Goal: Information Seeking & Learning: Learn about a topic

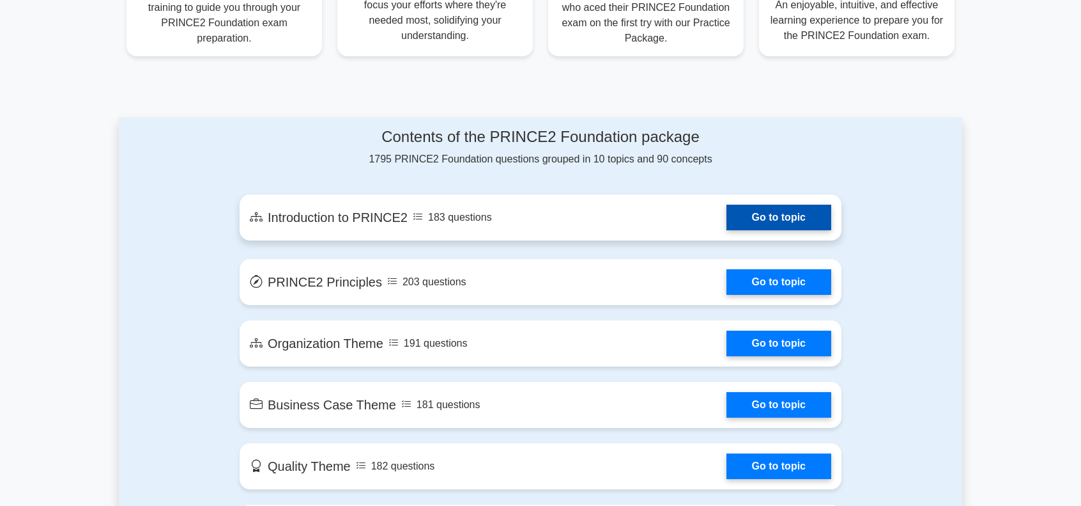
click at [766, 218] on link "Go to topic" at bounding box center [779, 218] width 105 height 26
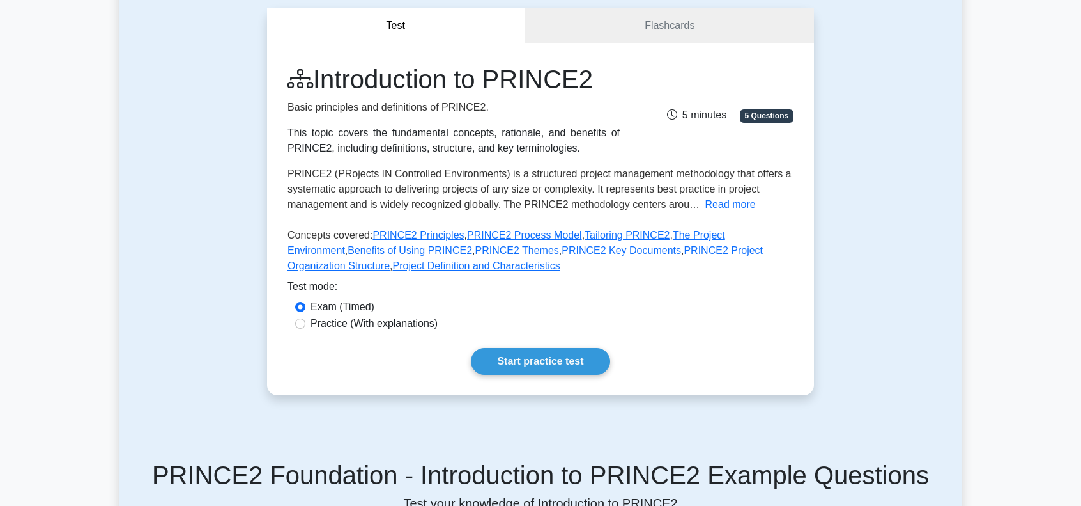
scroll to position [128, 0]
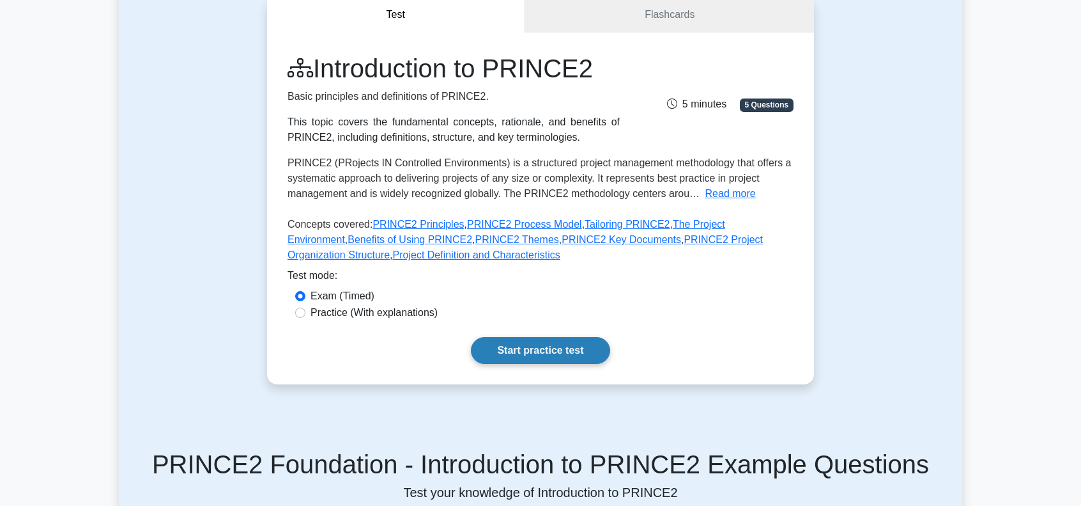
click at [527, 352] on link "Start practice test" at bounding box center [540, 350] width 139 height 27
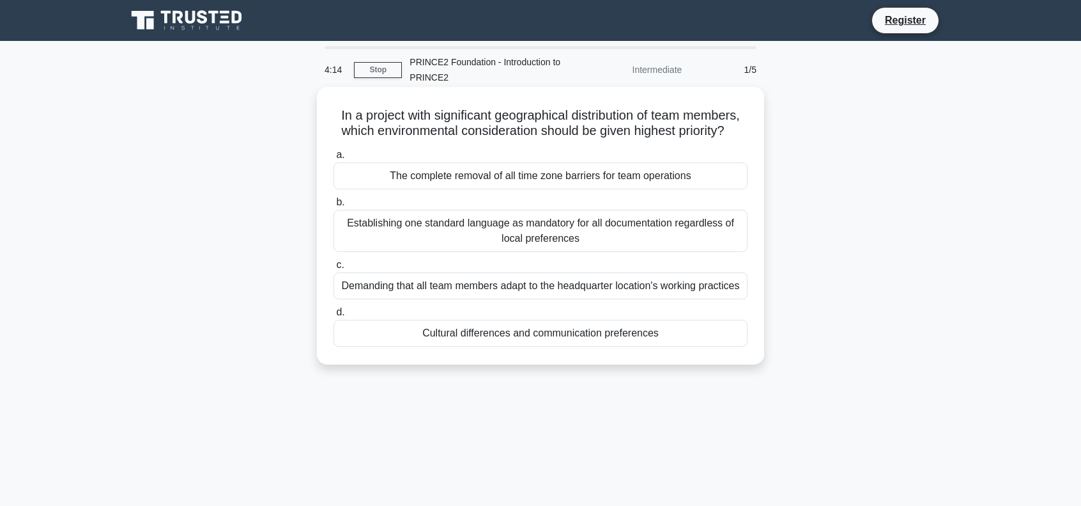
click at [527, 189] on div "The complete removal of all time zone barriers for team operations" at bounding box center [541, 175] width 414 height 27
click at [334, 159] on input "a. The complete removal of all time zone barriers for team operations" at bounding box center [334, 155] width 0 height 8
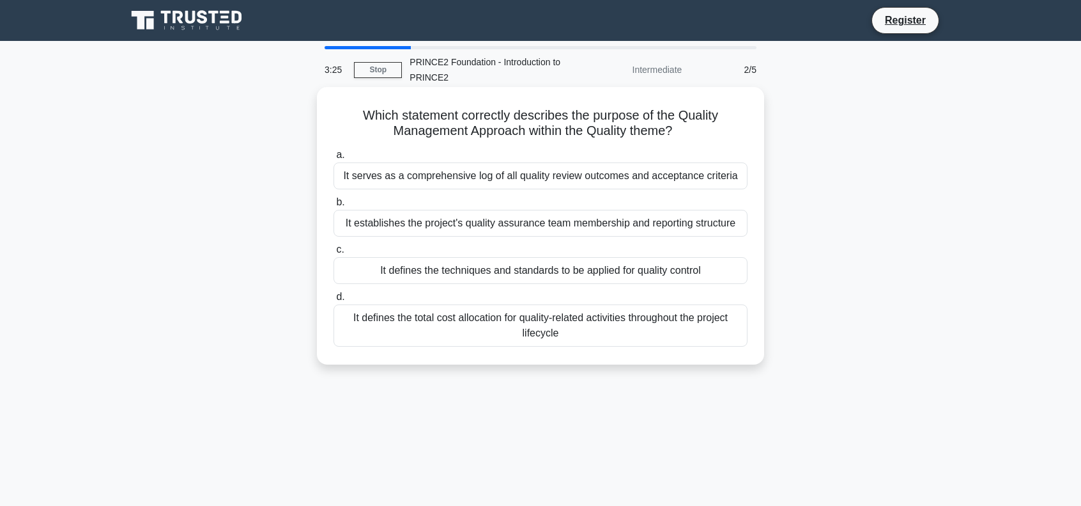
click at [578, 265] on div "It defines the techniques and standards to be applied for quality control" at bounding box center [541, 270] width 414 height 27
click at [334, 254] on input "c. It defines the techniques and standards to be applied for quality control" at bounding box center [334, 249] width 0 height 8
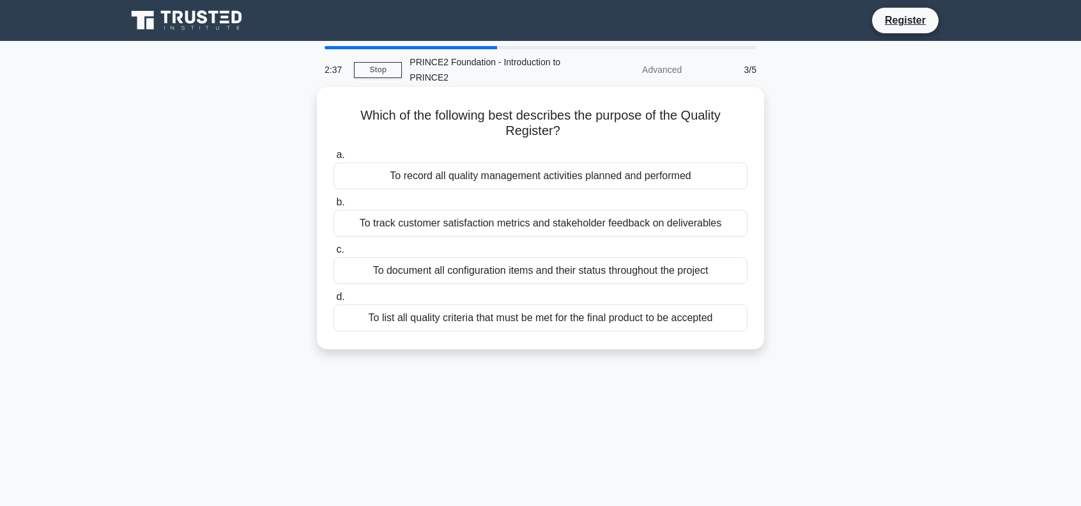
click at [562, 181] on div "To record all quality management activities planned and performed" at bounding box center [541, 175] width 414 height 27
click at [334, 159] on input "a. To record all quality management activities planned and performed" at bounding box center [334, 155] width 0 height 8
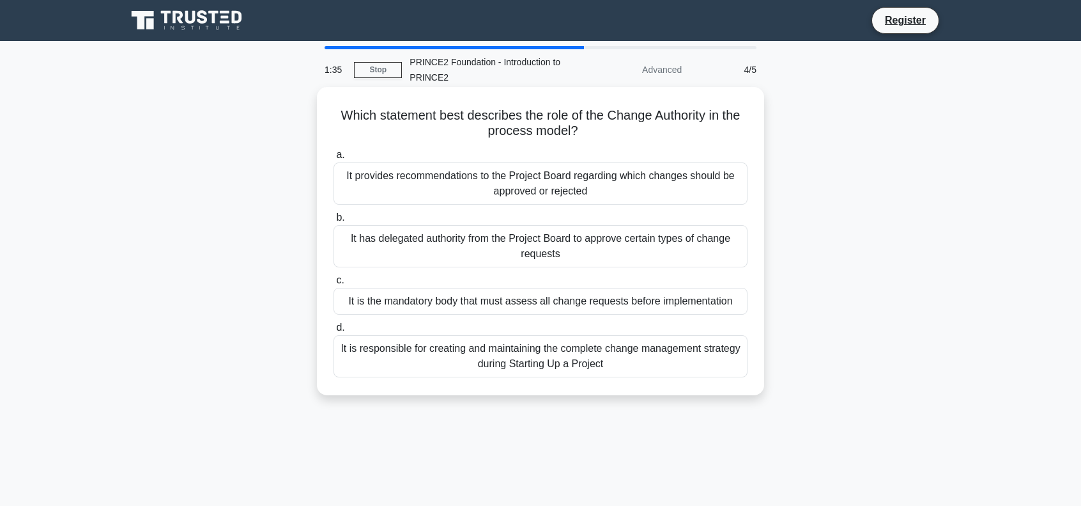
click at [421, 359] on div "It is responsible for creating and maintaining the complete change management s…" at bounding box center [541, 356] width 414 height 42
click at [334, 332] on input "d. It is responsible for creating and maintaining the complete change managemen…" at bounding box center [334, 327] width 0 height 8
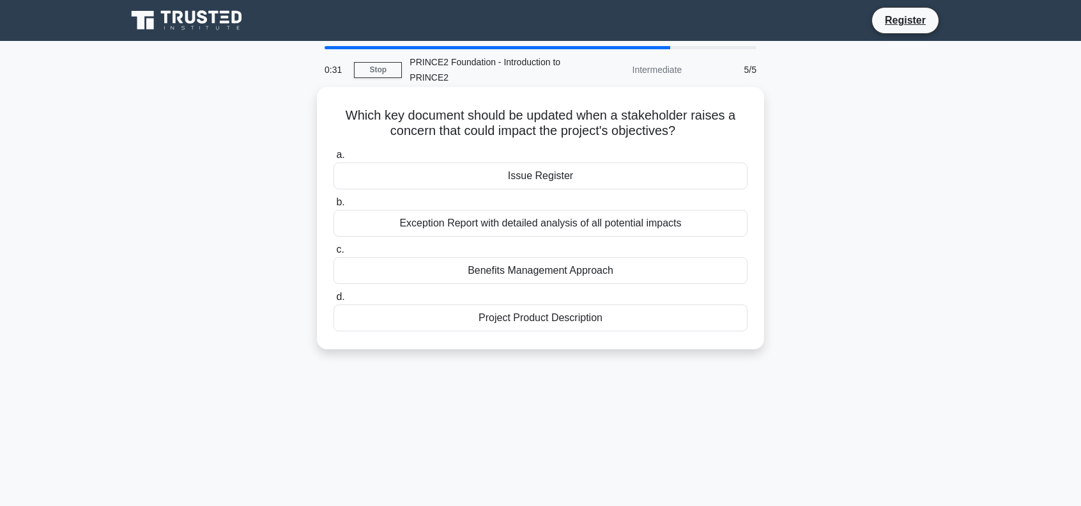
click at [537, 173] on div "Issue Register" at bounding box center [541, 175] width 414 height 27
click at [334, 159] on input "a. Issue Register" at bounding box center [334, 155] width 0 height 8
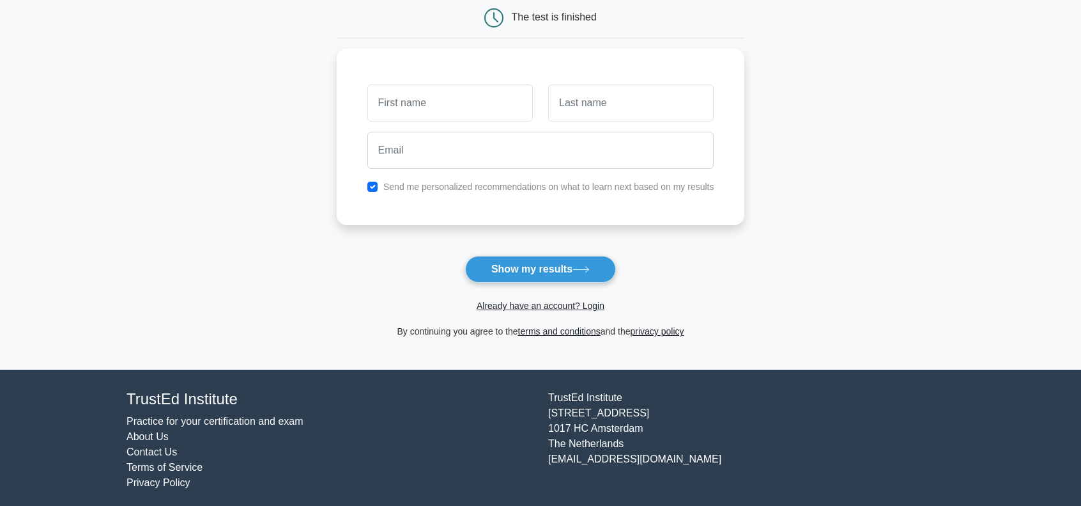
scroll to position [135, 0]
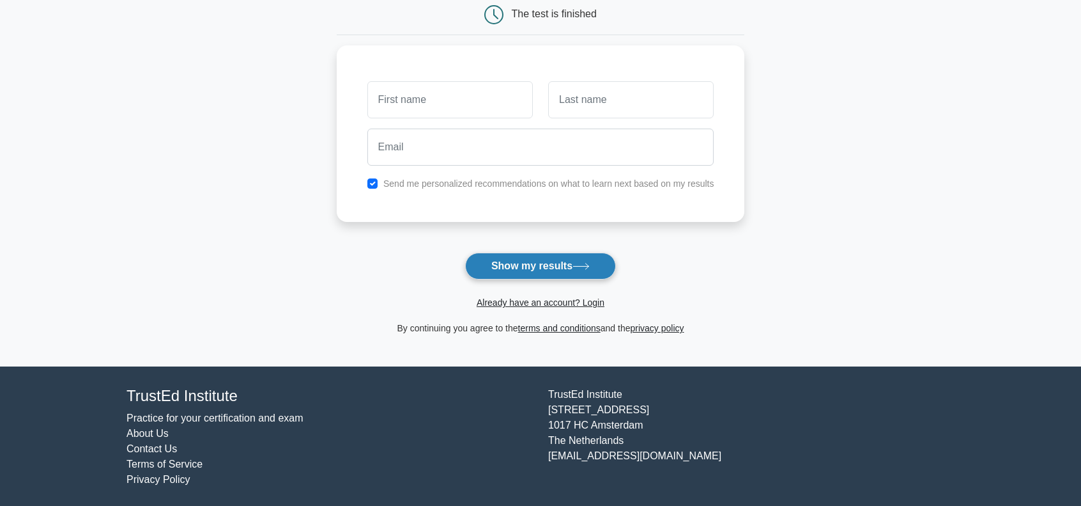
click at [565, 261] on button "Show my results" at bounding box center [540, 265] width 151 height 27
click at [711, 237] on form "Wait, there is more! Continue to see your result The test is finished and the" at bounding box center [541, 136] width 408 height 399
